Goal: Task Accomplishment & Management: Complete application form

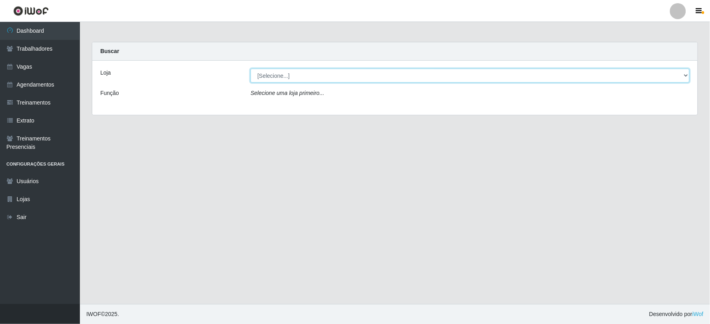
click at [314, 71] on select "[Selecione...] SuperFácil Atacado - Vale do Sol" at bounding box center [470, 76] width 439 height 14
select select "502"
click at [251, 69] on select "[Selecione...] SuperFácil Atacado - Vale do Sol" at bounding box center [470, 76] width 439 height 14
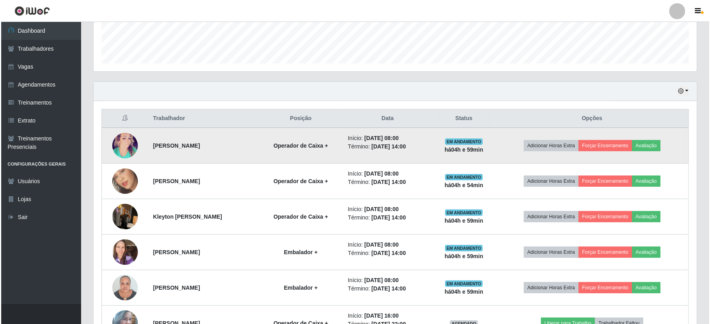
scroll to position [266, 0]
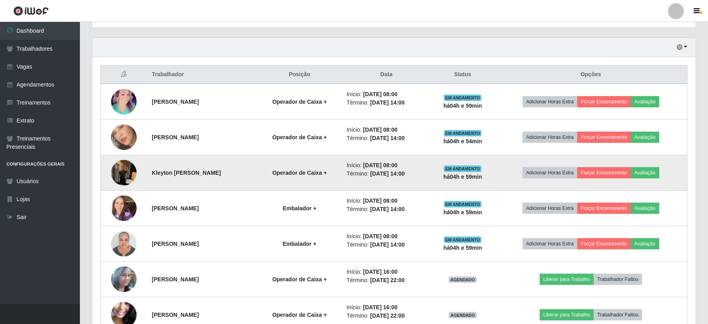
click at [122, 168] on img at bounding box center [124, 173] width 26 height 34
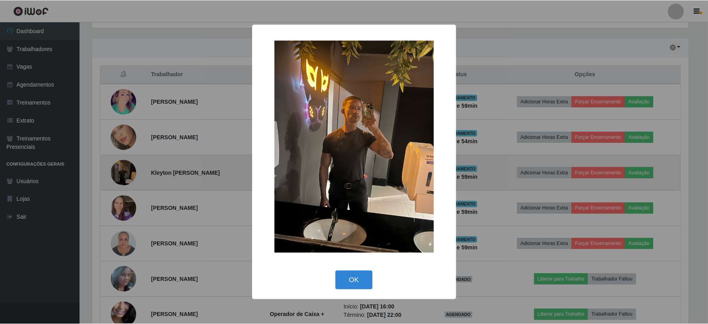
scroll to position [165, 598]
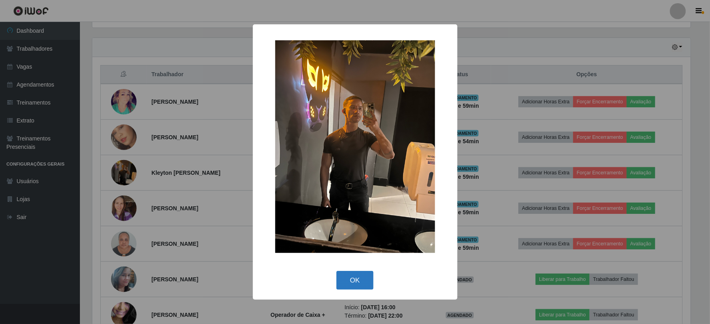
click at [354, 274] on button "OK" at bounding box center [354, 280] width 37 height 19
click at [354, 274] on div "× OK Cancel" at bounding box center [355, 162] width 205 height 276
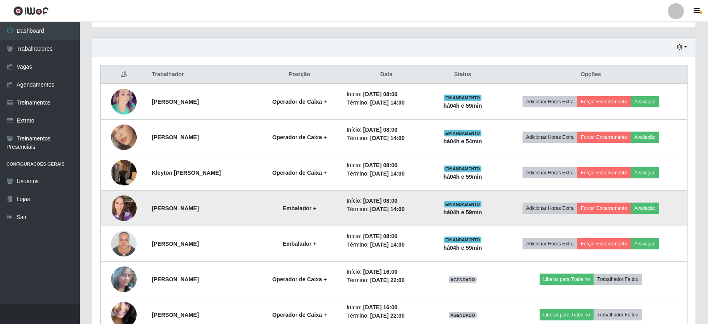
scroll to position [165, 603]
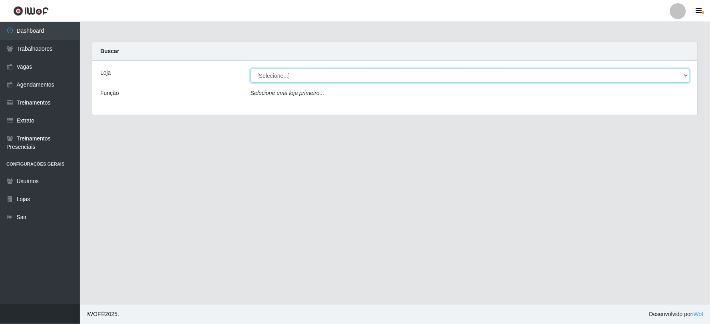
click at [304, 78] on select "[Selecione...] SuperFácil Atacado - Vale do Sol" at bounding box center [470, 76] width 439 height 14
select select "502"
click at [251, 69] on select "[Selecione...] SuperFácil Atacado - Vale do Sol" at bounding box center [470, 76] width 439 height 14
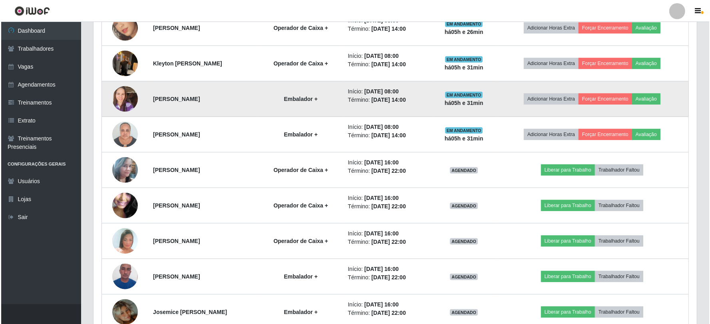
scroll to position [331, 0]
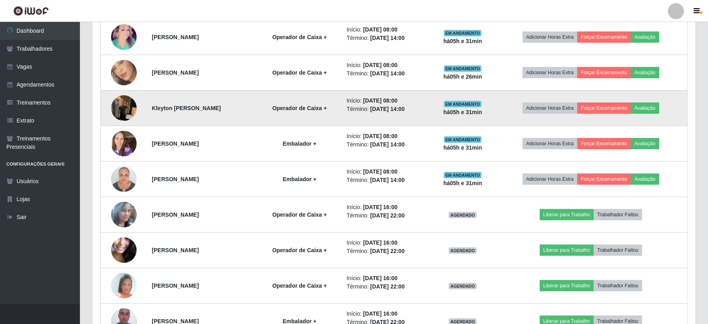
click at [125, 114] on img at bounding box center [124, 108] width 26 height 34
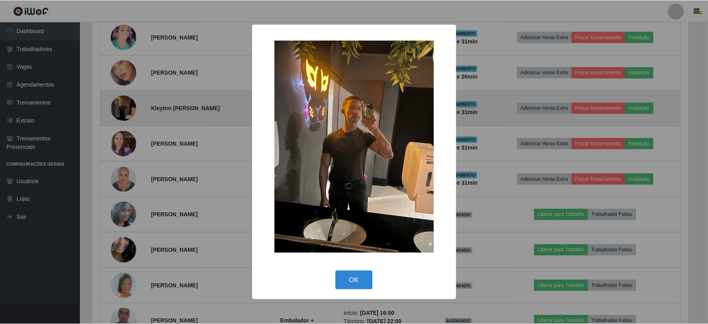
scroll to position [165, 598]
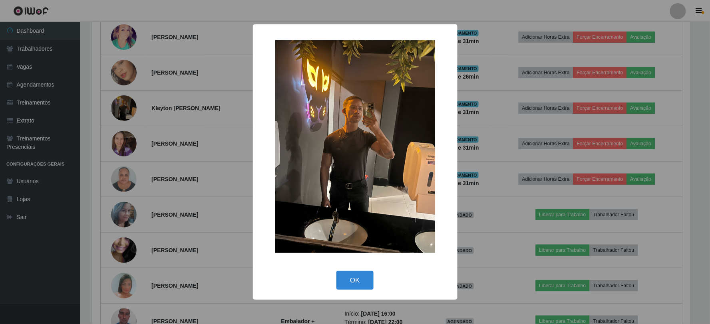
click at [134, 97] on div "× OK Cancel" at bounding box center [355, 162] width 710 height 324
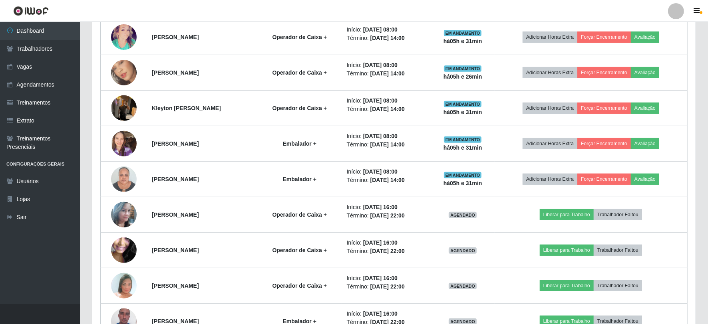
scroll to position [165, 603]
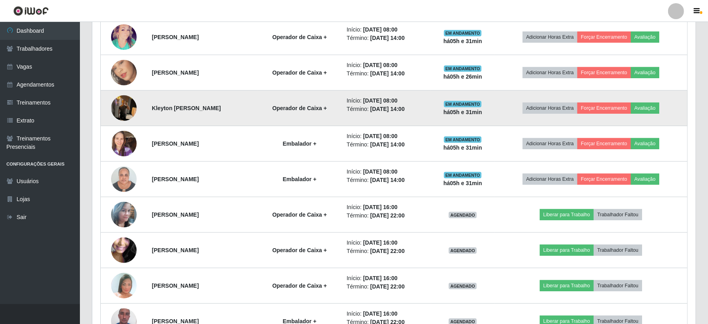
click at [128, 106] on img at bounding box center [124, 108] width 26 height 34
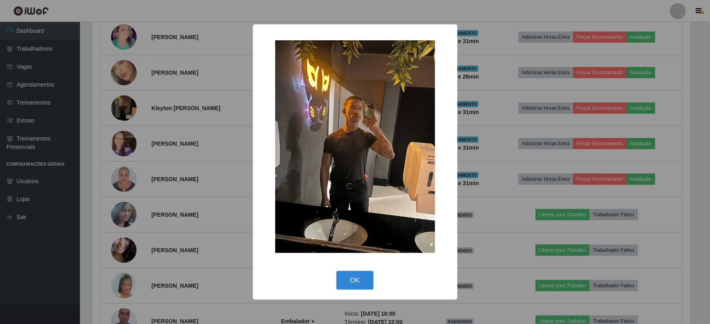
click at [125, 105] on div "× OK Cancel" at bounding box center [355, 162] width 710 height 324
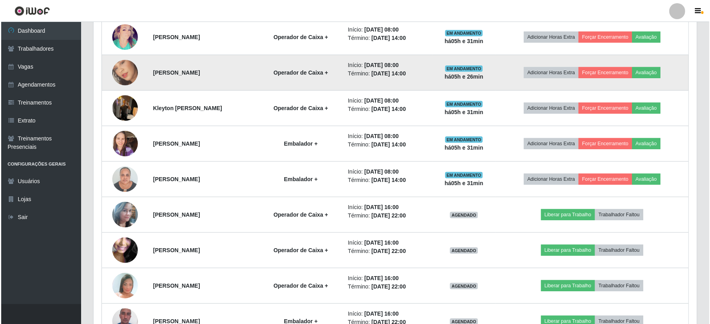
scroll to position [165, 603]
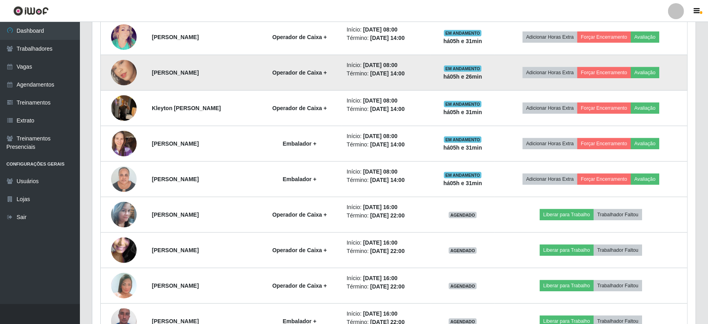
click at [127, 74] on img at bounding box center [124, 73] width 26 height 46
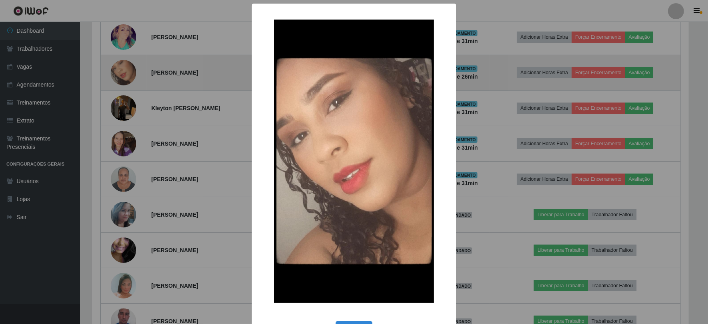
scroll to position [165, 598]
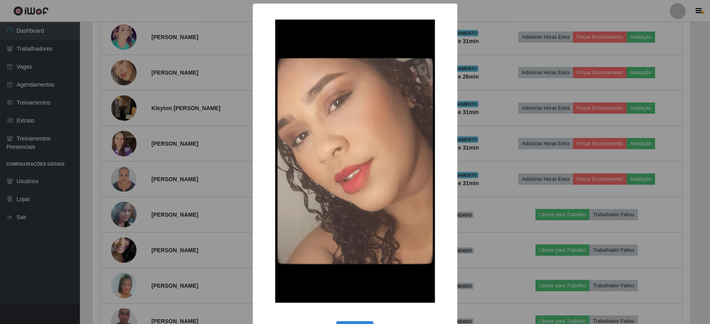
click at [129, 80] on div "× OK Cancel" at bounding box center [355, 162] width 710 height 324
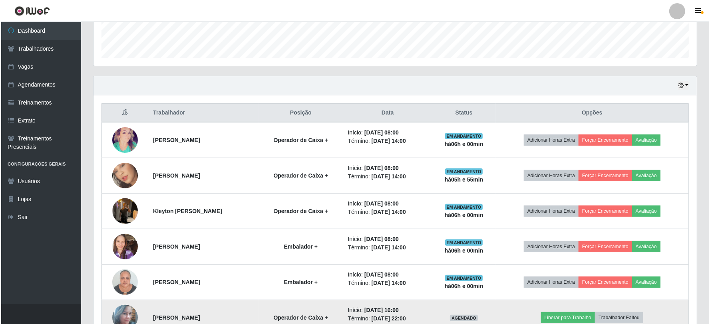
scroll to position [242, 0]
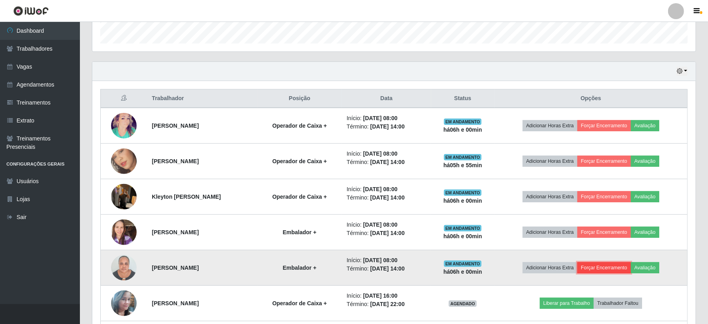
click at [597, 269] on button "Forçar Encerramento" at bounding box center [604, 268] width 54 height 11
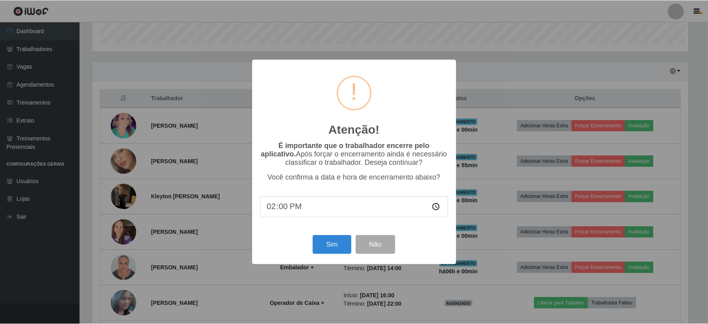
scroll to position [165, 598]
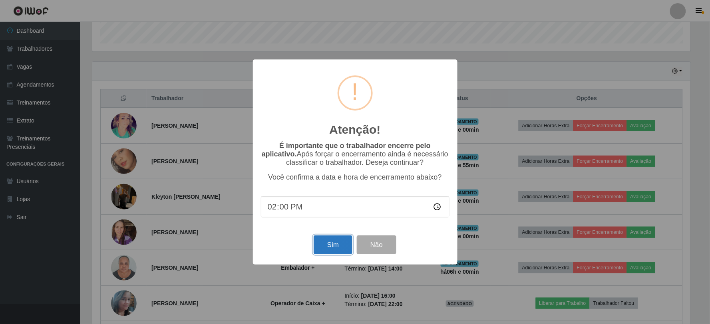
click at [336, 251] on button "Sim" at bounding box center [333, 245] width 39 height 19
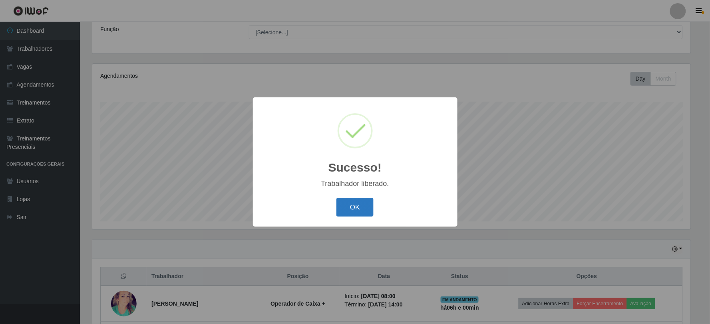
click at [350, 203] on button "OK" at bounding box center [354, 207] width 37 height 19
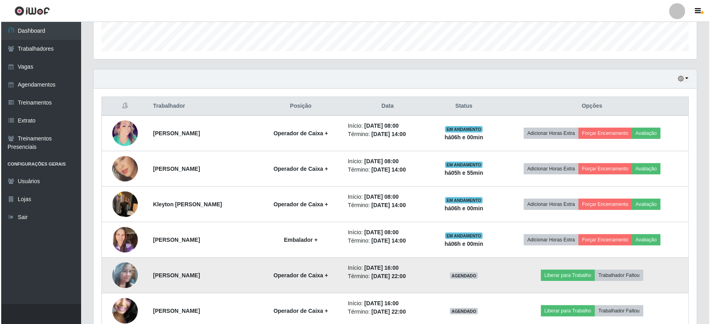
scroll to position [286, 0]
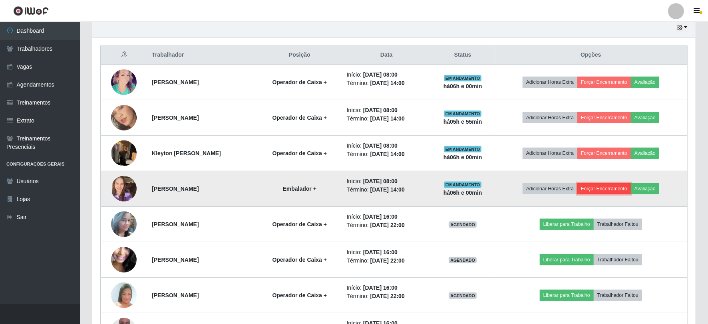
click at [605, 192] on button "Forçar Encerramento" at bounding box center [604, 188] width 54 height 11
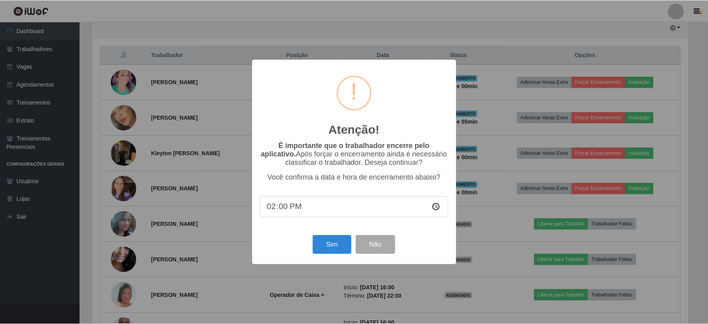
scroll to position [165, 598]
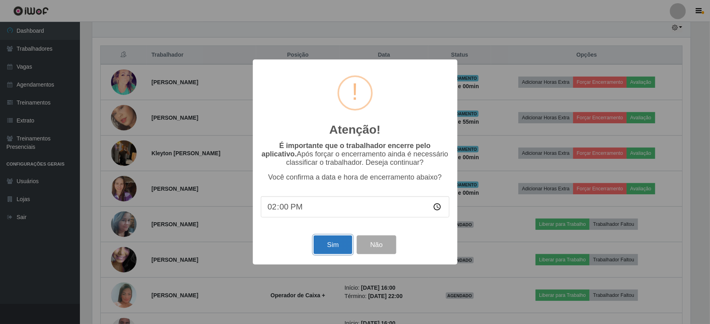
click at [336, 245] on button "Sim" at bounding box center [333, 245] width 39 height 19
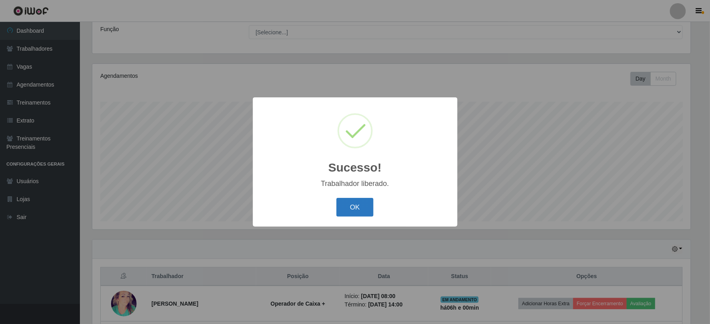
click at [354, 209] on button "OK" at bounding box center [354, 207] width 37 height 19
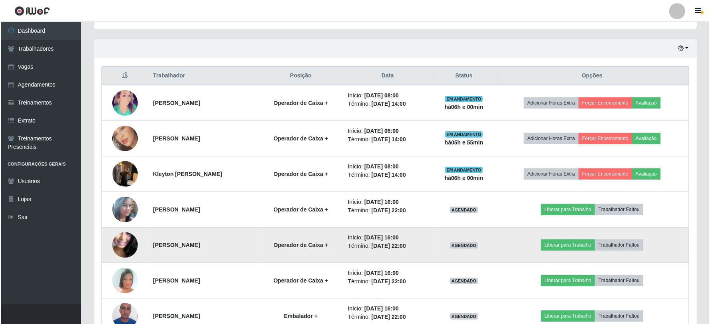
scroll to position [286, 0]
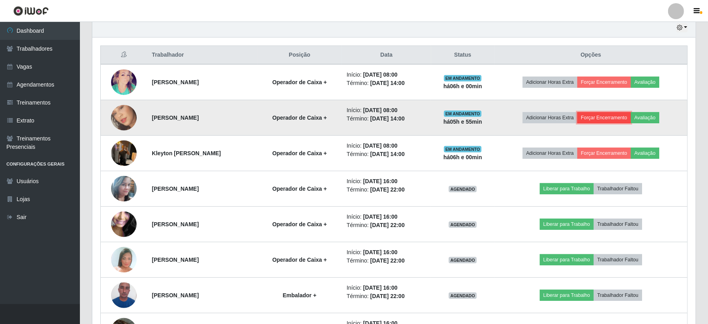
click at [593, 120] on button "Forçar Encerramento" at bounding box center [604, 117] width 54 height 11
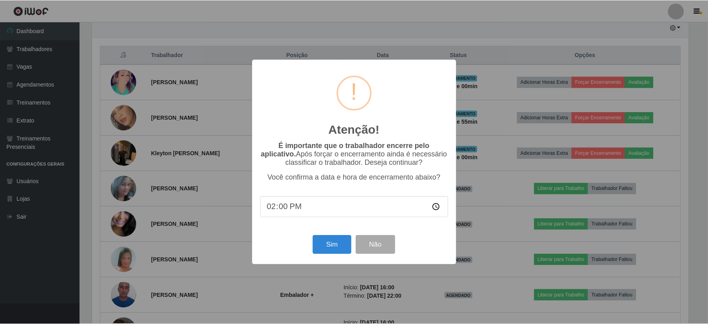
scroll to position [165, 598]
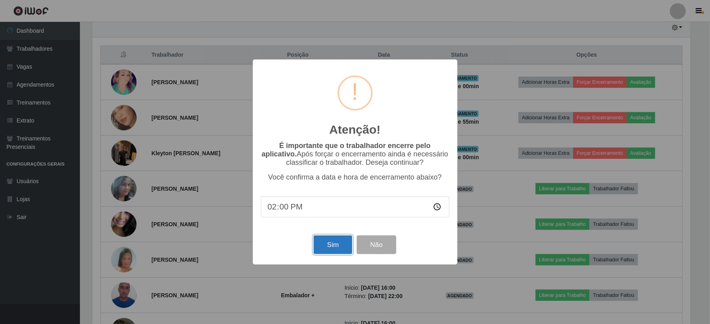
click at [336, 240] on button "Sim" at bounding box center [333, 245] width 39 height 19
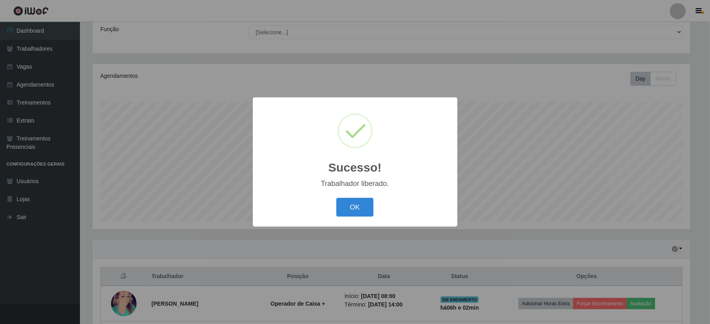
drag, startPoint x: 344, startPoint y: 207, endPoint x: 339, endPoint y: 205, distance: 5.8
click at [344, 207] on button "OK" at bounding box center [354, 207] width 37 height 19
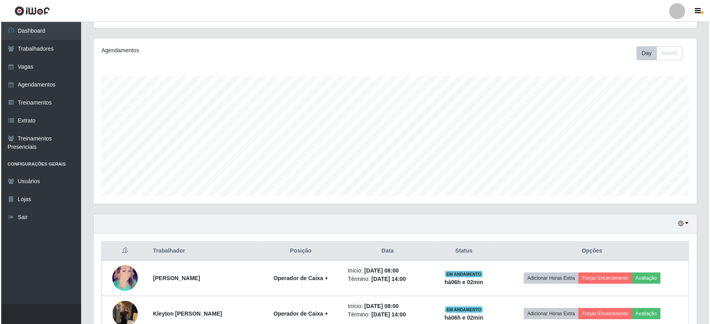
scroll to position [108, 0]
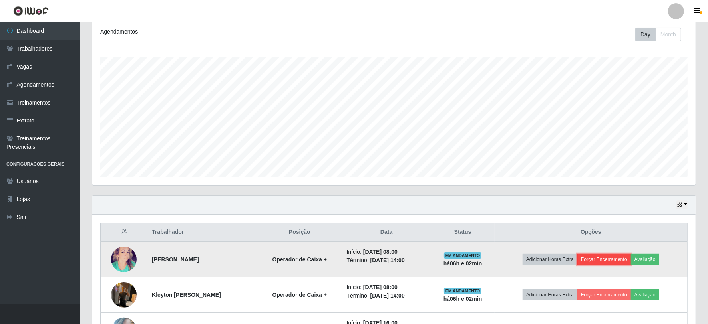
click at [611, 260] on button "Forçar Encerramento" at bounding box center [604, 259] width 54 height 11
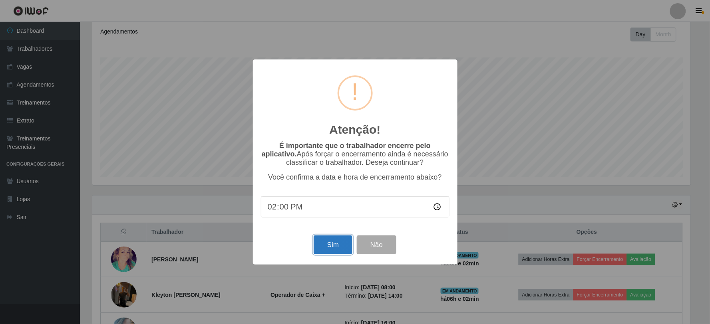
click at [328, 246] on button "Sim" at bounding box center [333, 245] width 39 height 19
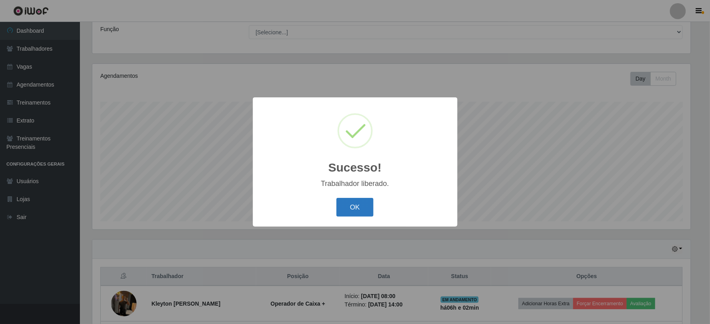
click at [358, 207] on button "OK" at bounding box center [354, 207] width 37 height 19
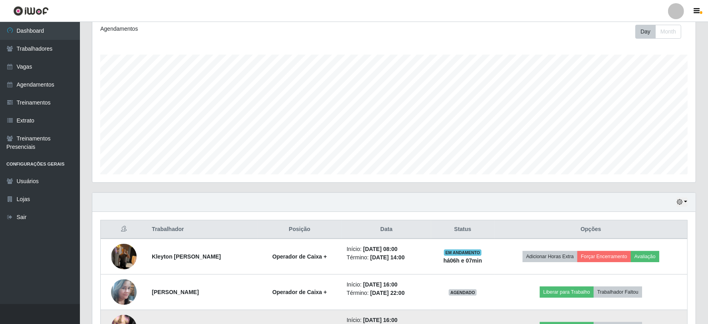
scroll to position [277, 0]
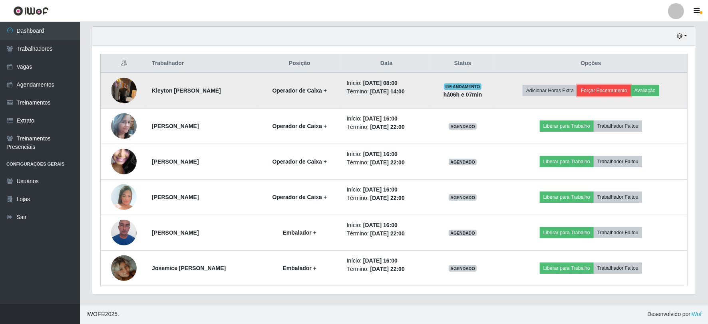
click at [617, 91] on button "Forçar Encerramento" at bounding box center [604, 90] width 54 height 11
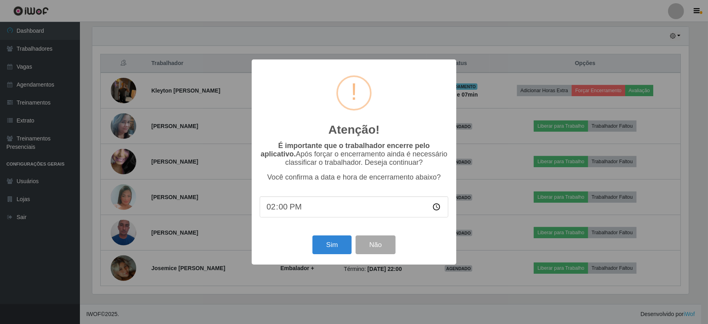
scroll to position [165, 598]
click at [332, 243] on button "Sim" at bounding box center [333, 245] width 39 height 19
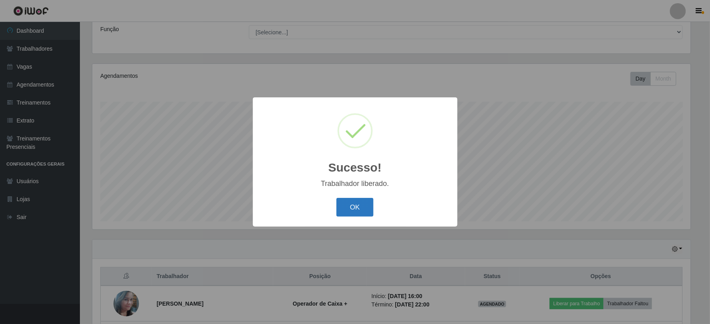
click at [353, 205] on button "OK" at bounding box center [354, 207] width 37 height 19
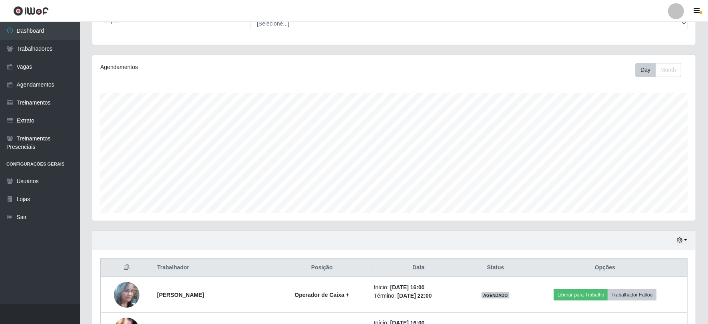
scroll to position [0, 0]
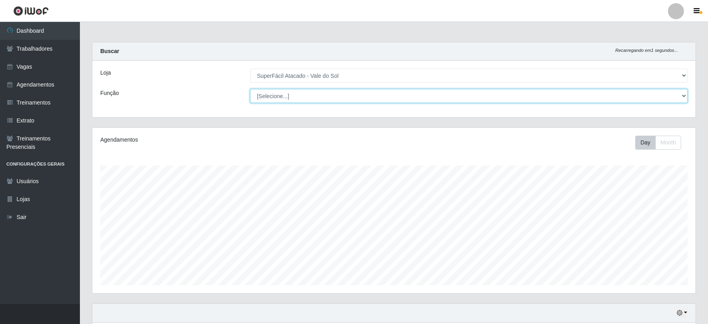
click at [386, 93] on select "[Selecione...] Embalador Embalador + Embalador ++ Operador de Caixa Operador de…" at bounding box center [469, 96] width 438 height 14
select select "73"
click at [250, 89] on select "[Selecione...] Embalador Embalador + Embalador ++ Operador de Caixa Operador de…" at bounding box center [469, 96] width 438 height 14
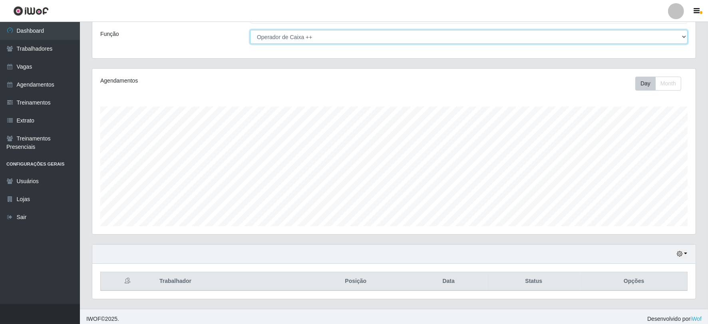
scroll to position [64, 0]
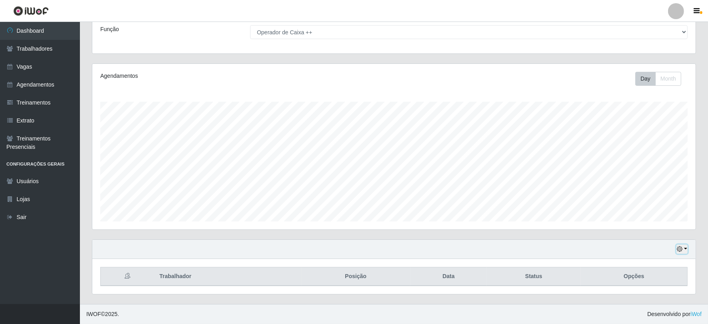
click at [681, 246] on button "button" at bounding box center [681, 249] width 11 height 9
click at [636, 187] on button "1 dia" at bounding box center [655, 185] width 63 height 17
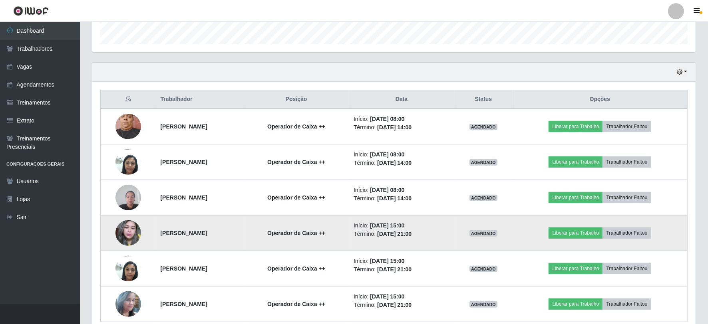
scroll to position [277, 0]
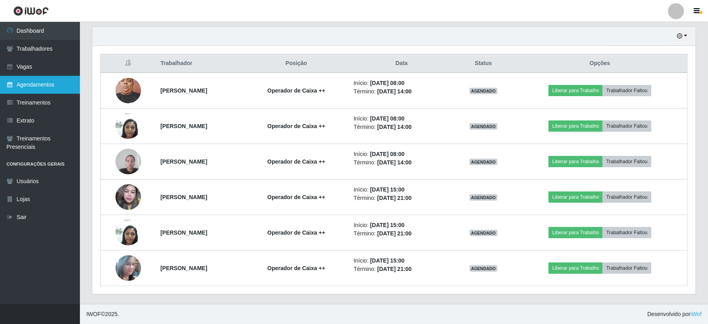
click at [24, 86] on link "Agendamentos" at bounding box center [40, 85] width 80 height 18
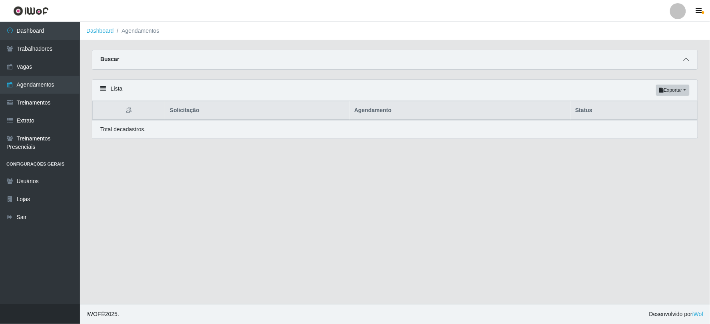
click at [687, 59] on icon at bounding box center [687, 60] width 6 height 6
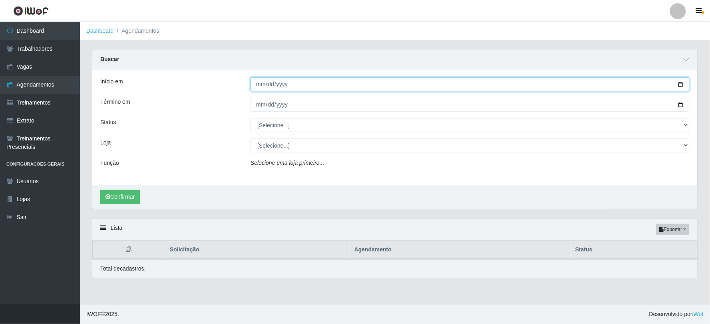
click at [258, 82] on input "Início em" at bounding box center [470, 85] width 439 height 14
type input "2025-10-12"
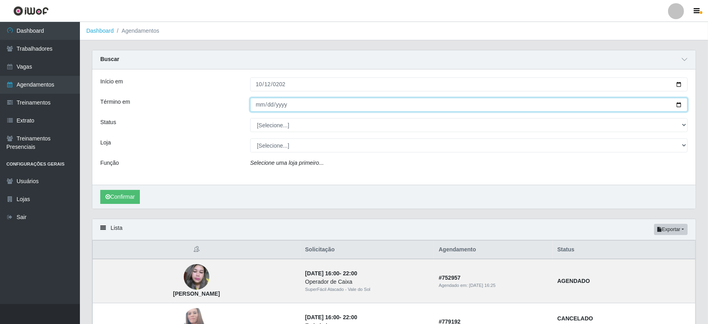
click at [257, 107] on input "Término em" at bounding box center [469, 105] width 438 height 14
type input "2025-10-12"
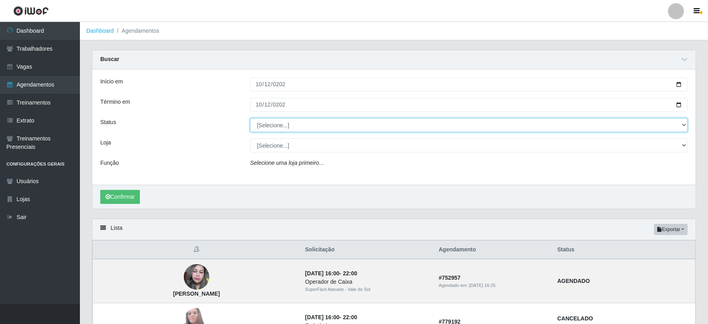
click at [285, 132] on select "[Selecione...] AGENDADO AGUARDANDO LIBERAR EM ANDAMENTO EM REVISÃO FINALIZADO C…" at bounding box center [469, 125] width 438 height 14
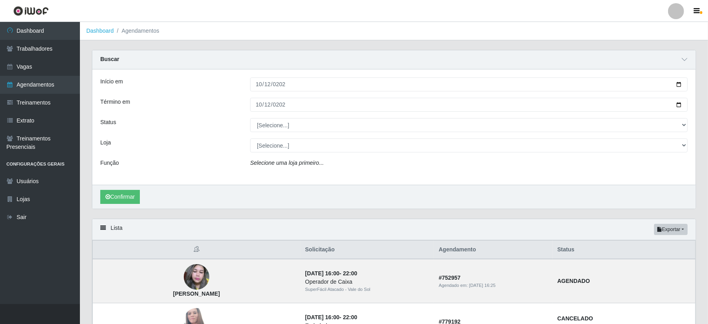
click at [282, 153] on div "Início em 2025-10-12 Término em 2025-10-12 Status [Selecione...] AGENDADO AGUAR…" at bounding box center [393, 127] width 603 height 115
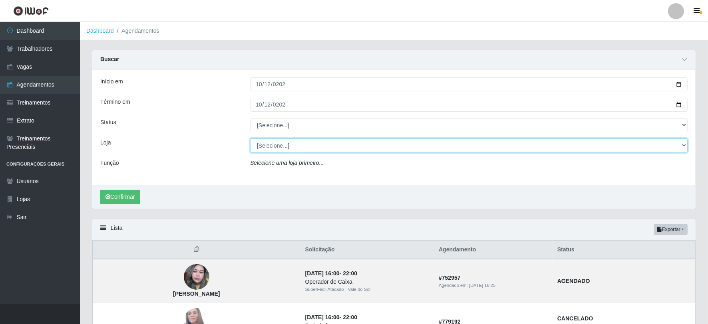
click at [284, 151] on select "[Selecione...] SuperFácil Atacado - Vale do Sol" at bounding box center [469, 146] width 438 height 14
select select "502"
click at [250, 139] on select "[Selecione...] SuperFácil Atacado - Vale do Sol" at bounding box center [469, 146] width 438 height 14
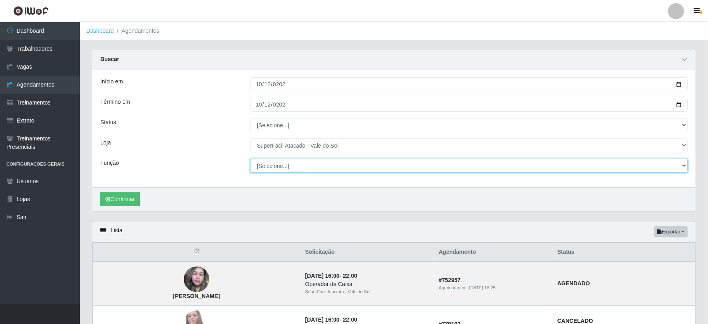
click at [320, 167] on select "[Selecione...] Embalador Embalador + Embalador ++ Operador de Caixa Operador de…" at bounding box center [469, 166] width 438 height 14
select select "73"
click at [250, 159] on select "[Selecione...] Embalador Embalador + Embalador ++ Operador de Caixa Operador de…" at bounding box center [469, 166] width 438 height 14
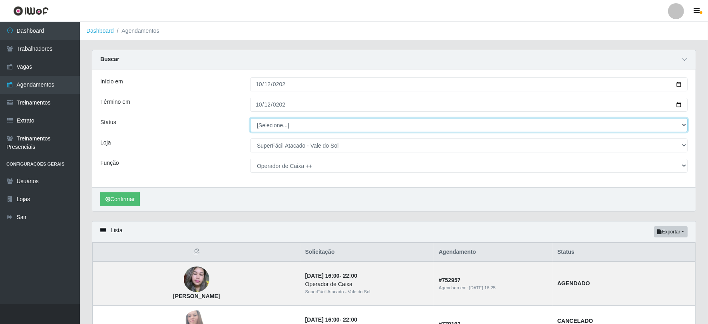
click at [286, 124] on select "[Selecione...] AGENDADO AGUARDANDO LIBERAR EM ANDAMENTO EM REVISÃO FINALIZADO C…" at bounding box center [469, 125] width 438 height 14
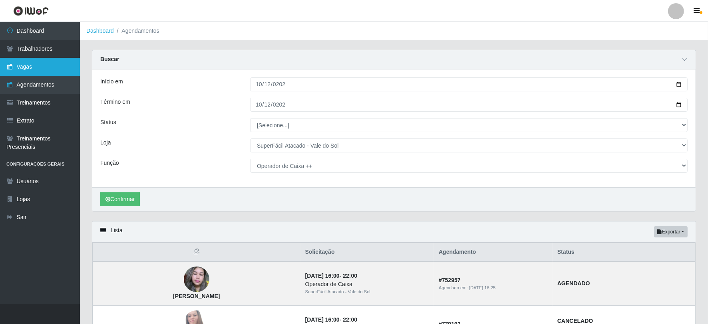
click at [47, 58] on link "Vagas" at bounding box center [40, 67] width 80 height 18
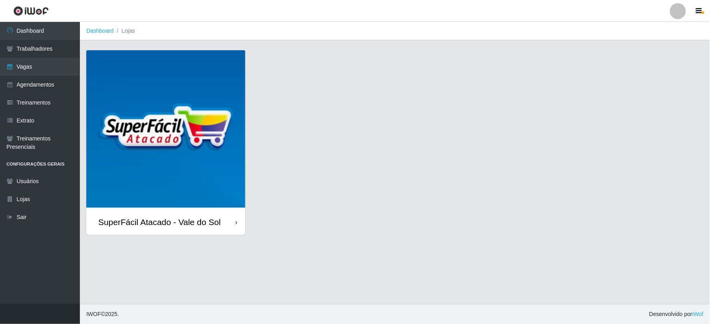
click at [180, 221] on div "SuperFácil Atacado - Vale do Sol" at bounding box center [159, 222] width 123 height 10
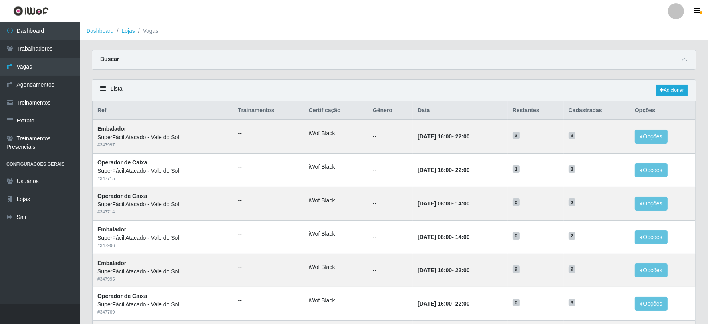
click at [532, 62] on div "Buscar" at bounding box center [393, 59] width 603 height 19
click at [615, 58] on div "Buscar" at bounding box center [393, 59] width 603 height 19
click at [683, 59] on icon at bounding box center [685, 60] width 6 height 6
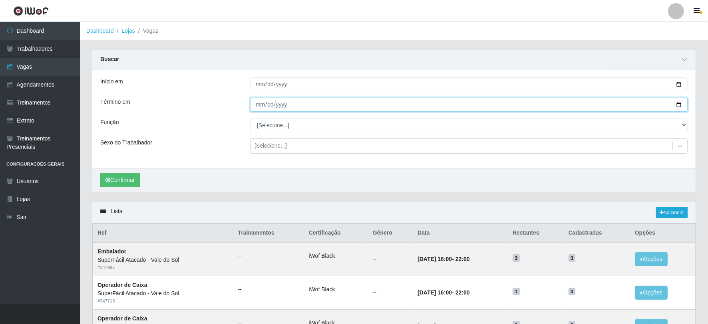
click at [260, 105] on input "Término em" at bounding box center [469, 105] width 438 height 14
type input "2025-10-12"
click at [100, 173] on button "Confirmar" at bounding box center [120, 180] width 40 height 14
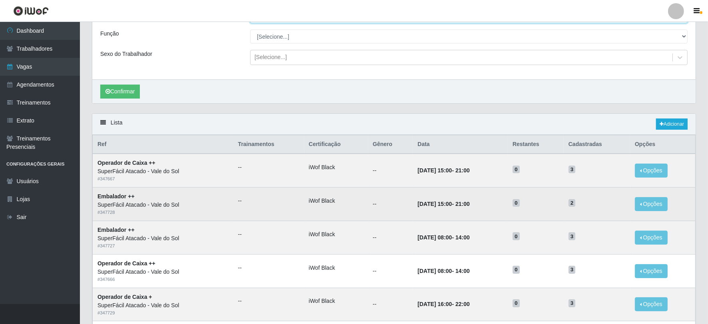
scroll to position [133, 0]
